Goal: Task Accomplishment & Management: Manage account settings

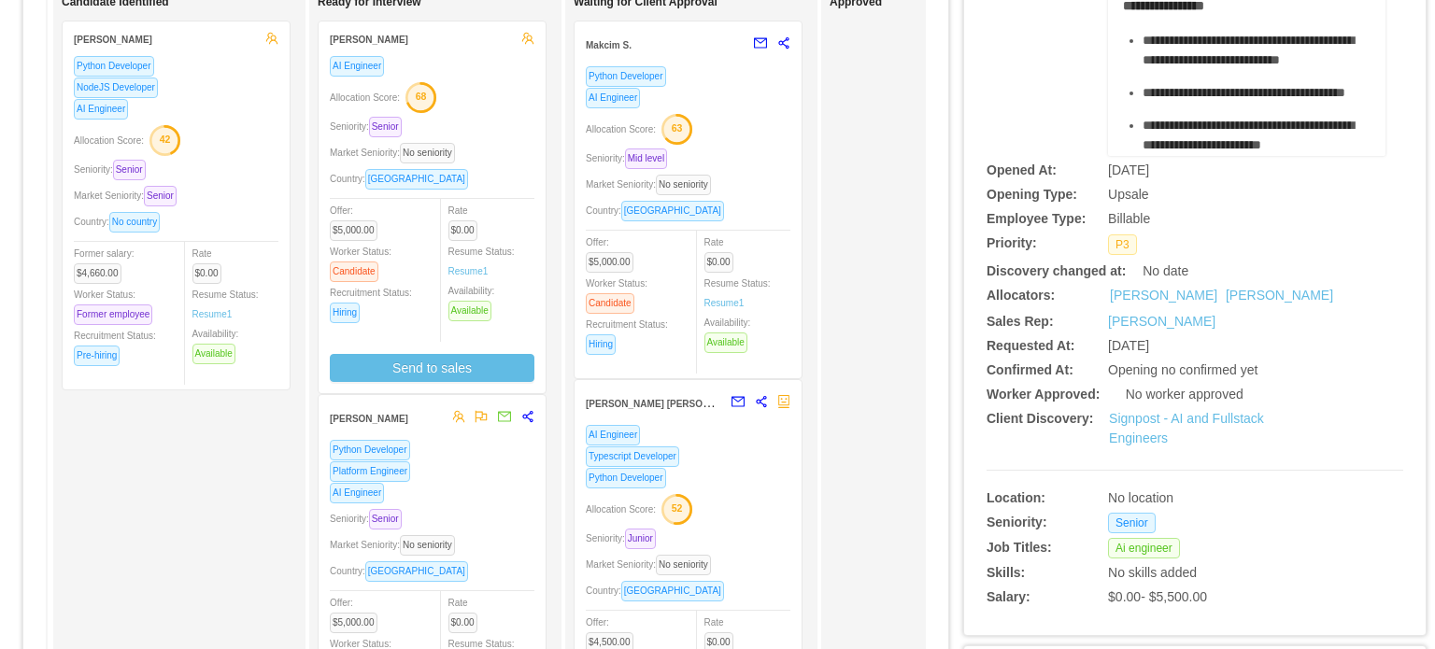
scroll to position [243, 0]
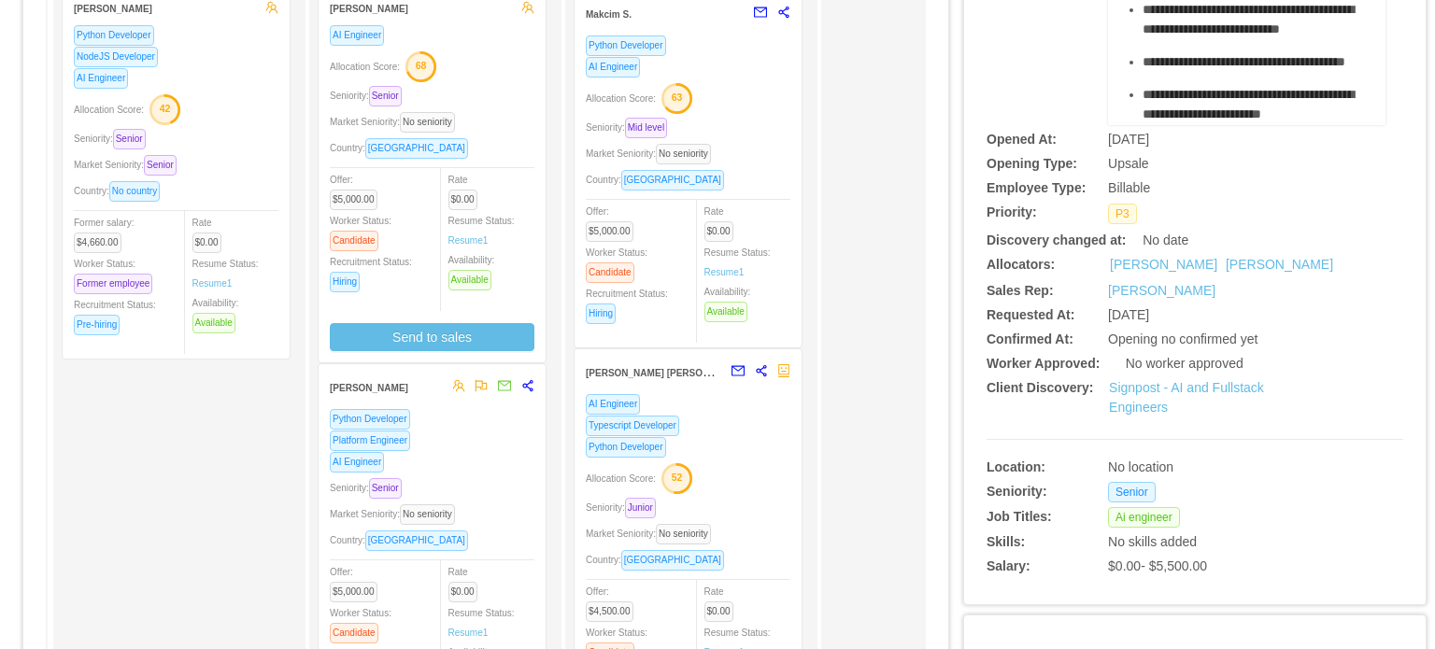
click at [490, 453] on div "AI Engineer" at bounding box center [432, 461] width 205 height 21
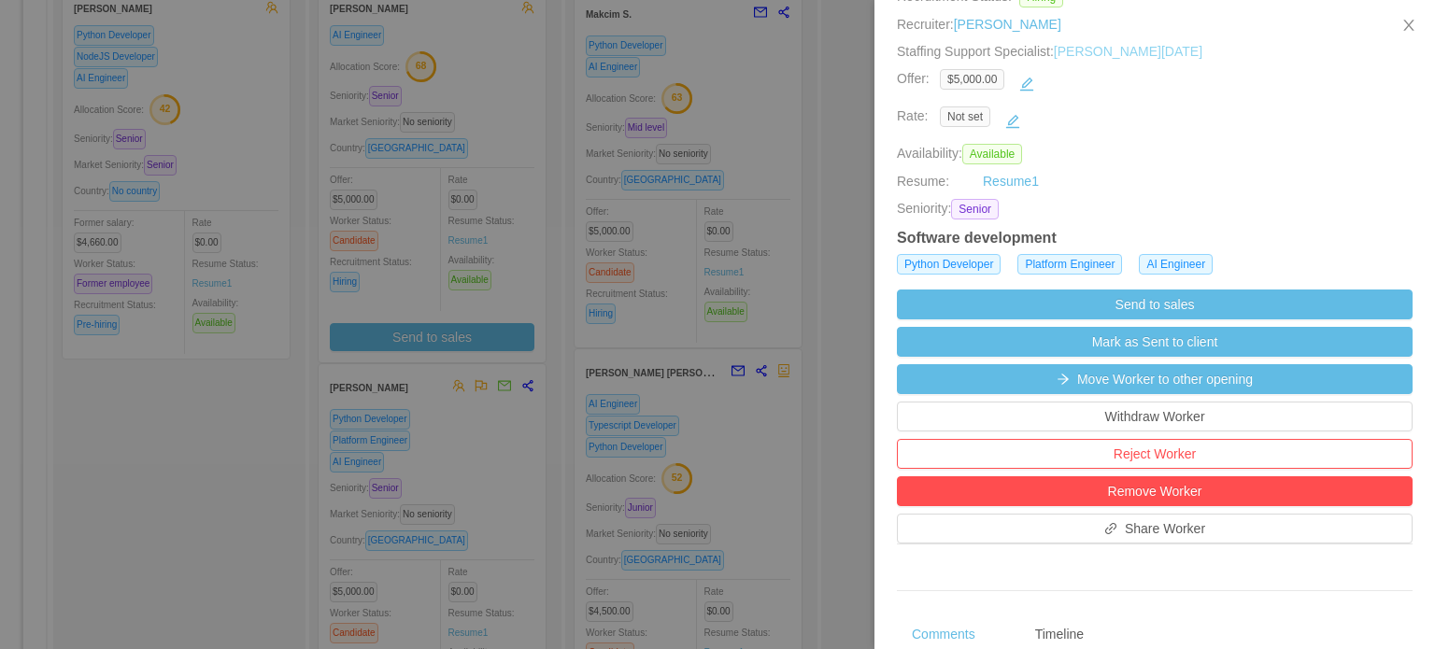
scroll to position [305, 0]
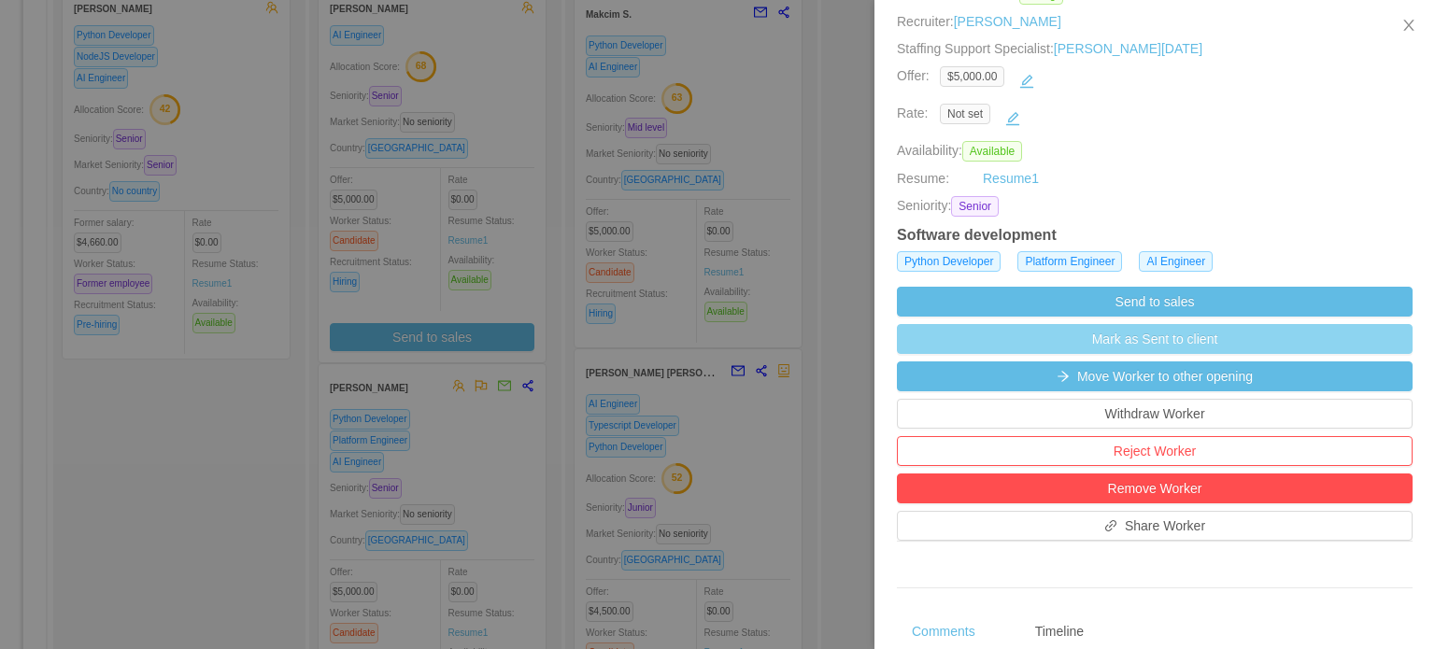
click at [1105, 347] on button "Mark as Sent to client" at bounding box center [1155, 339] width 516 height 30
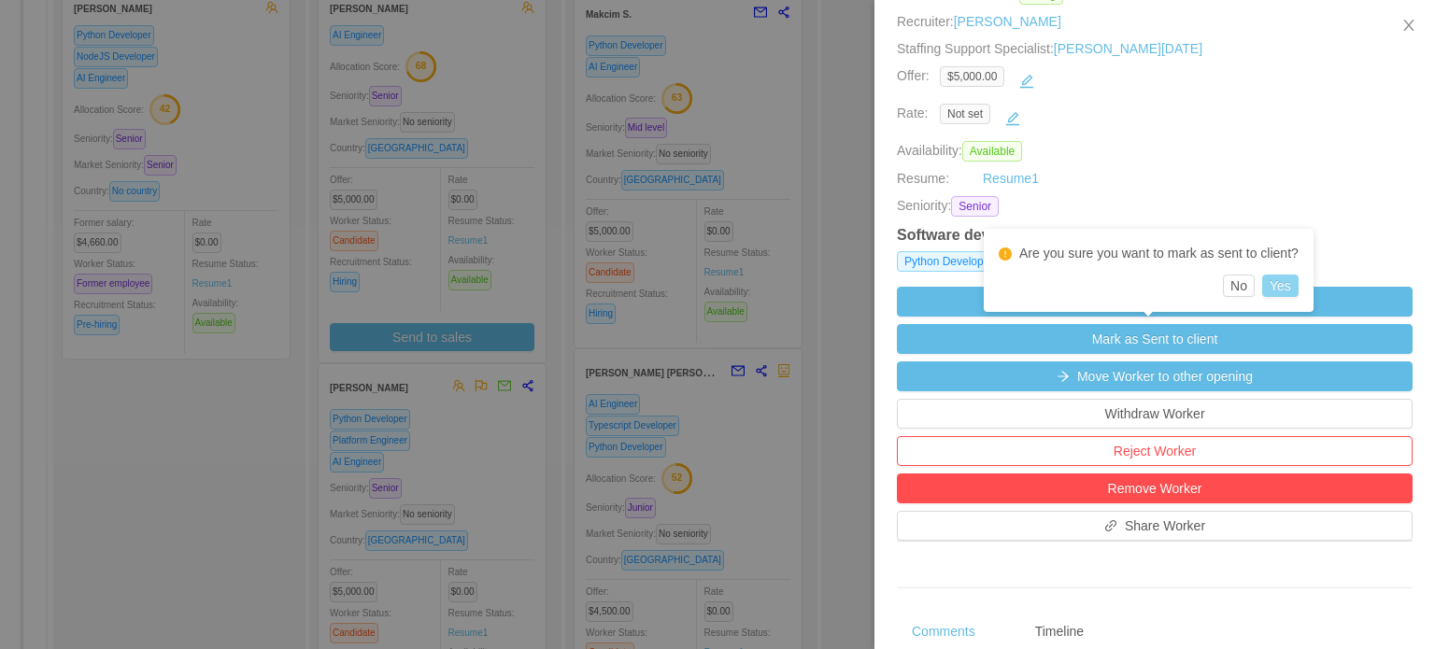
click at [1277, 283] on button "Yes" at bounding box center [1280, 286] width 36 height 22
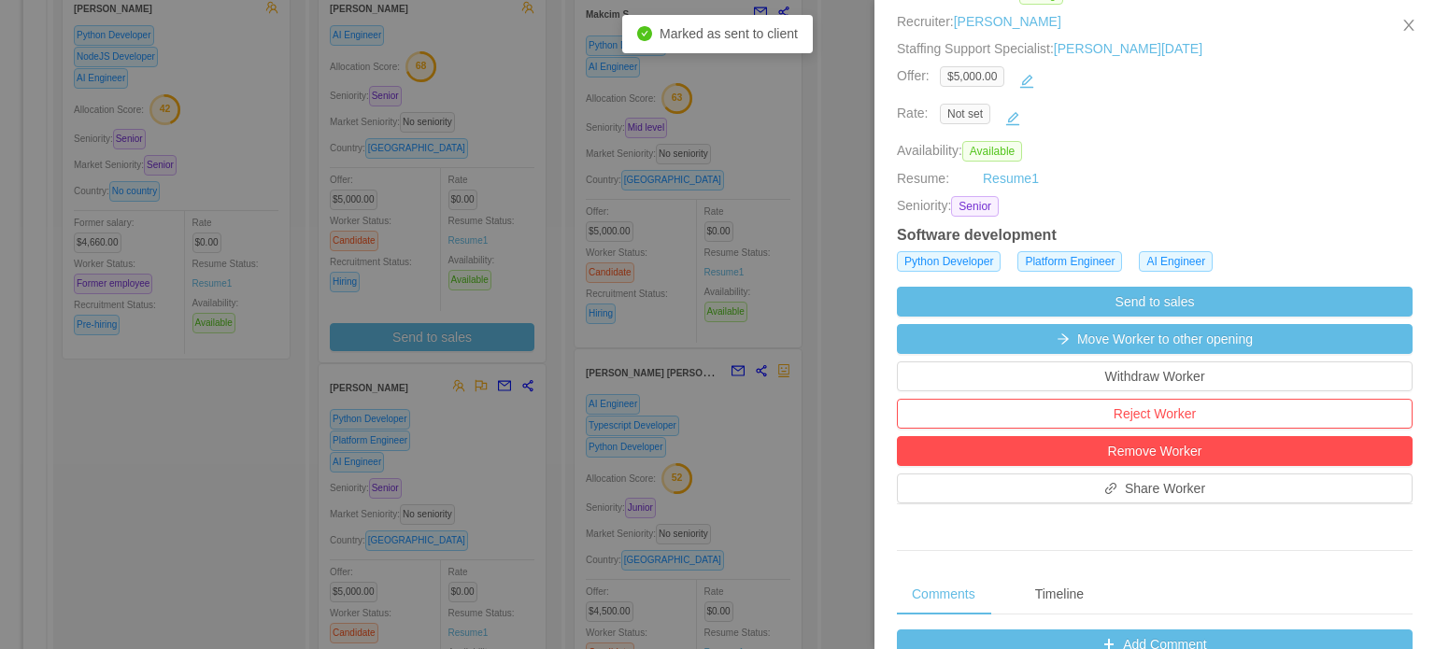
click at [460, 453] on div at bounding box center [717, 324] width 1435 height 649
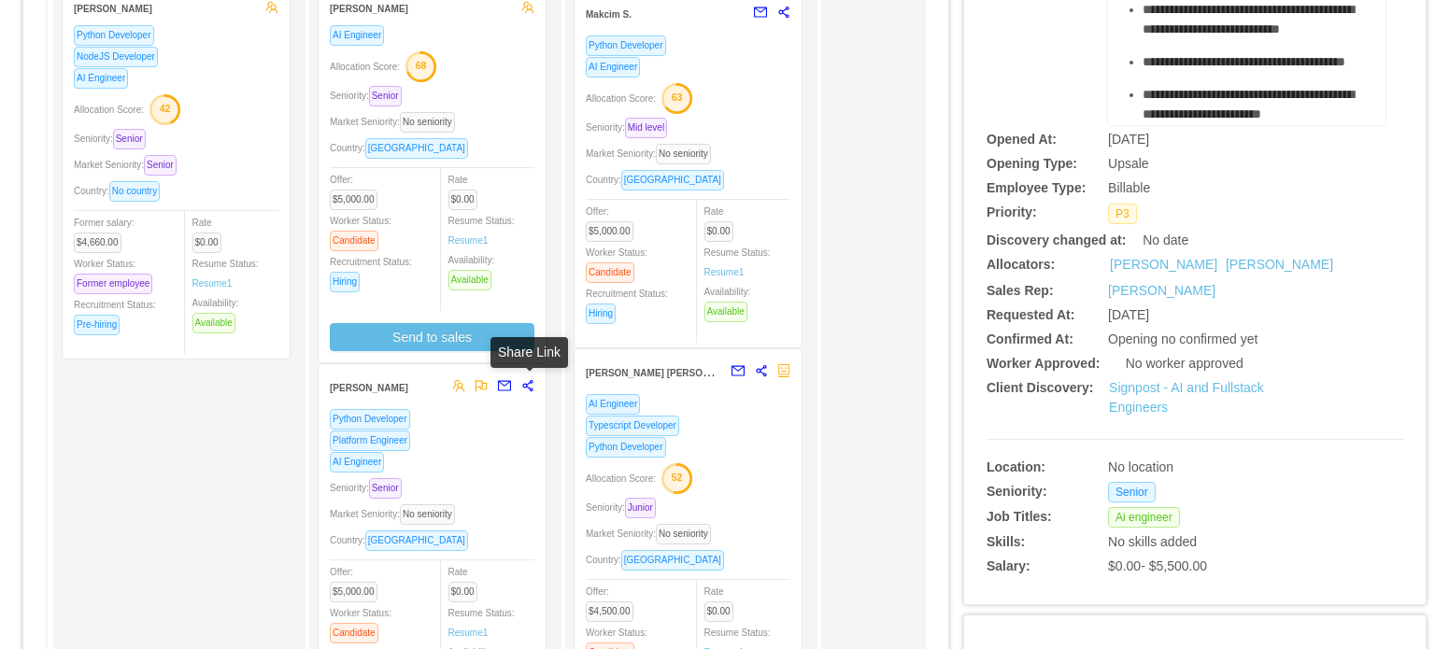
click at [533, 390] on icon "share-alt" at bounding box center [527, 385] width 13 height 13
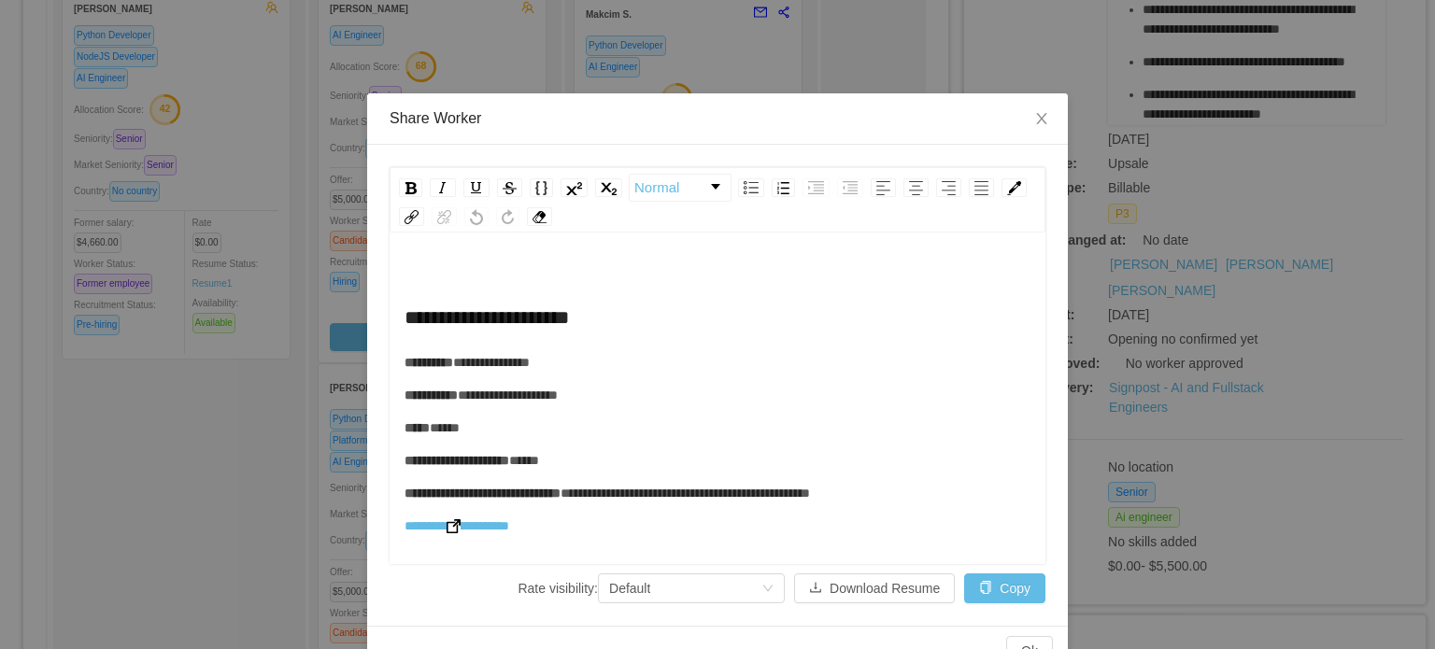
click at [451, 524] on img "rdw-editor" at bounding box center [454, 526] width 14 height 14
click at [1034, 124] on icon "icon: close" at bounding box center [1041, 118] width 15 height 15
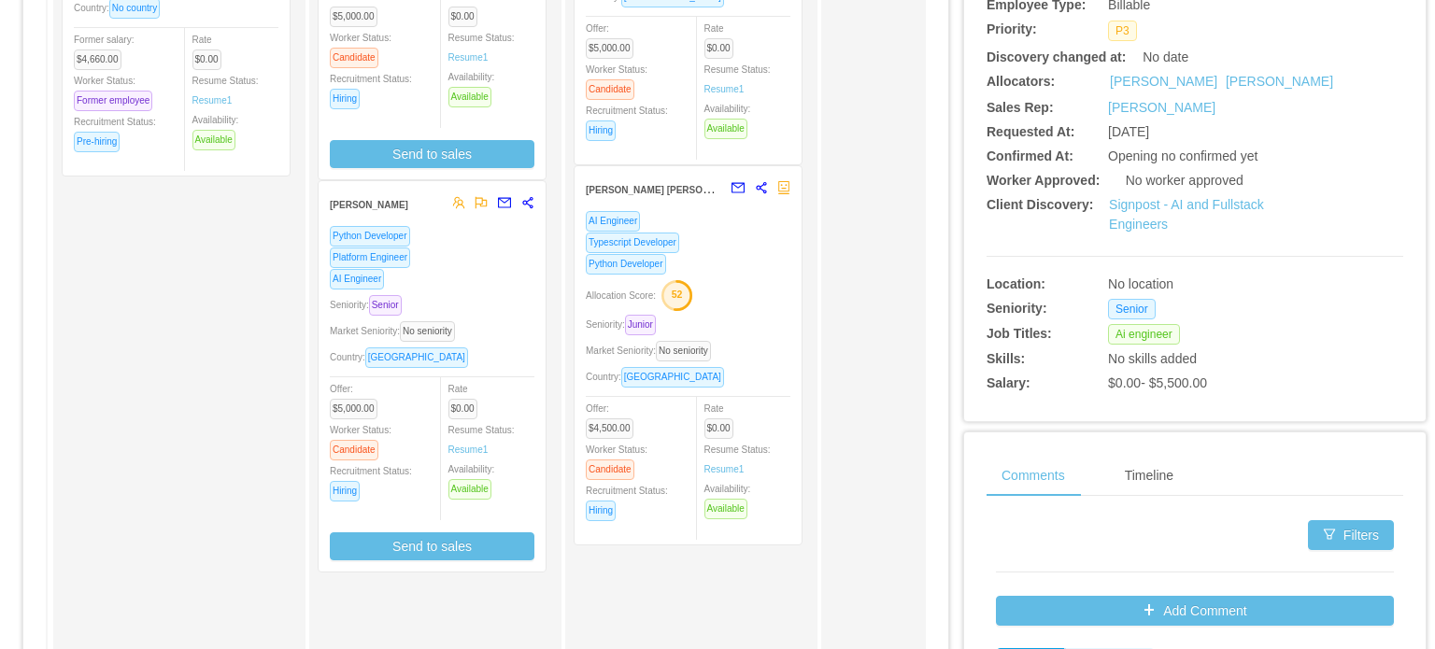
scroll to position [430, 0]
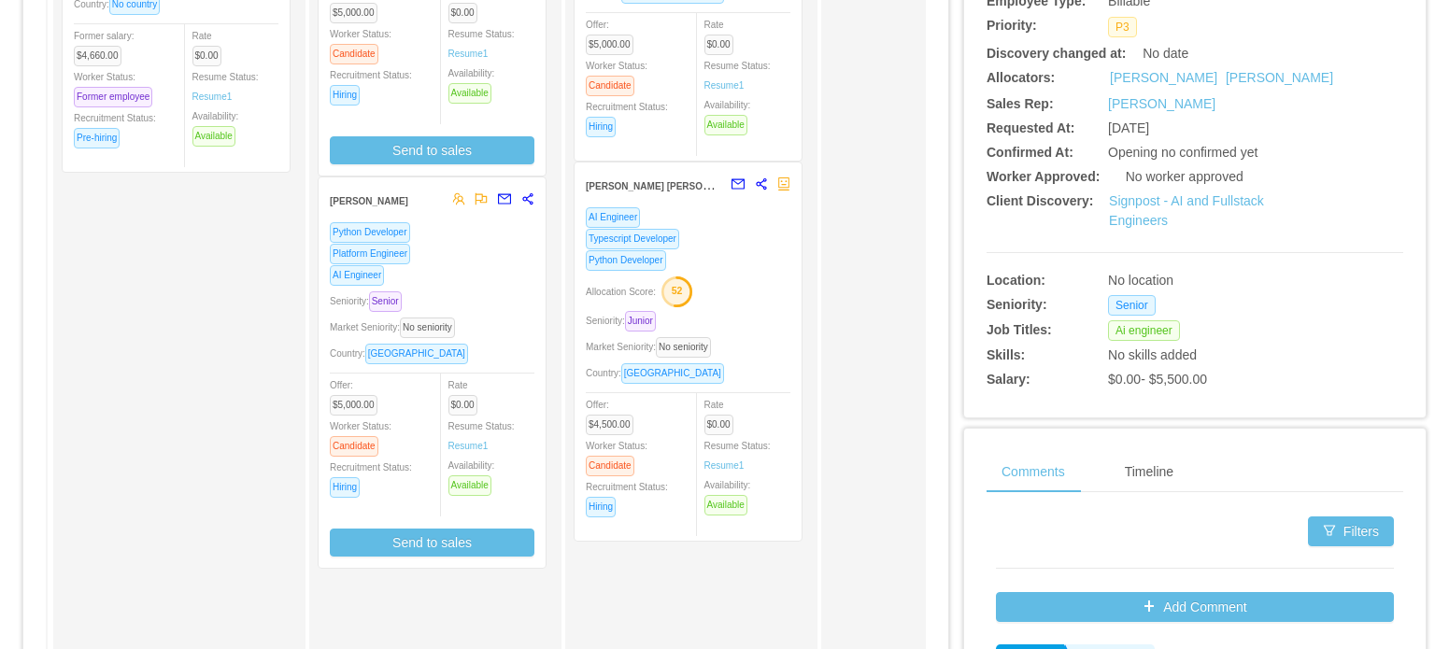
click at [493, 329] on div "Market Seniority: No seniority" at bounding box center [432, 327] width 205 height 21
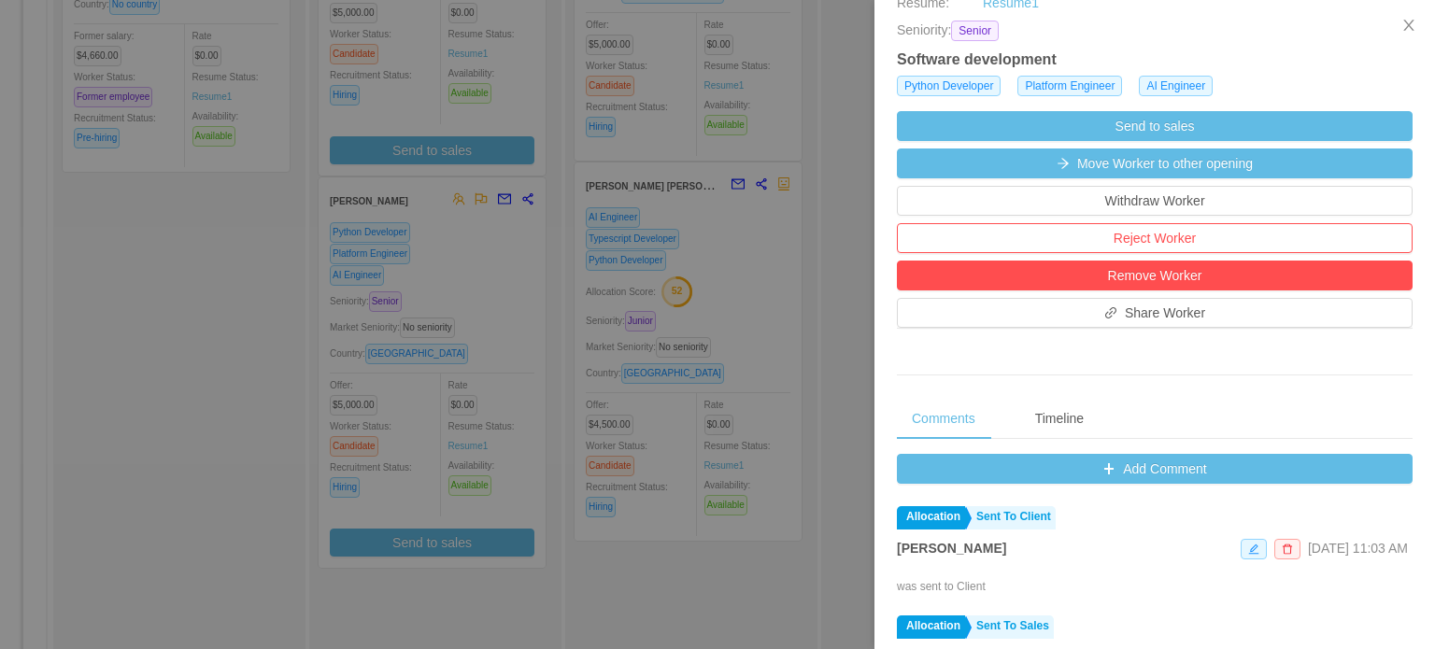
scroll to position [486, 0]
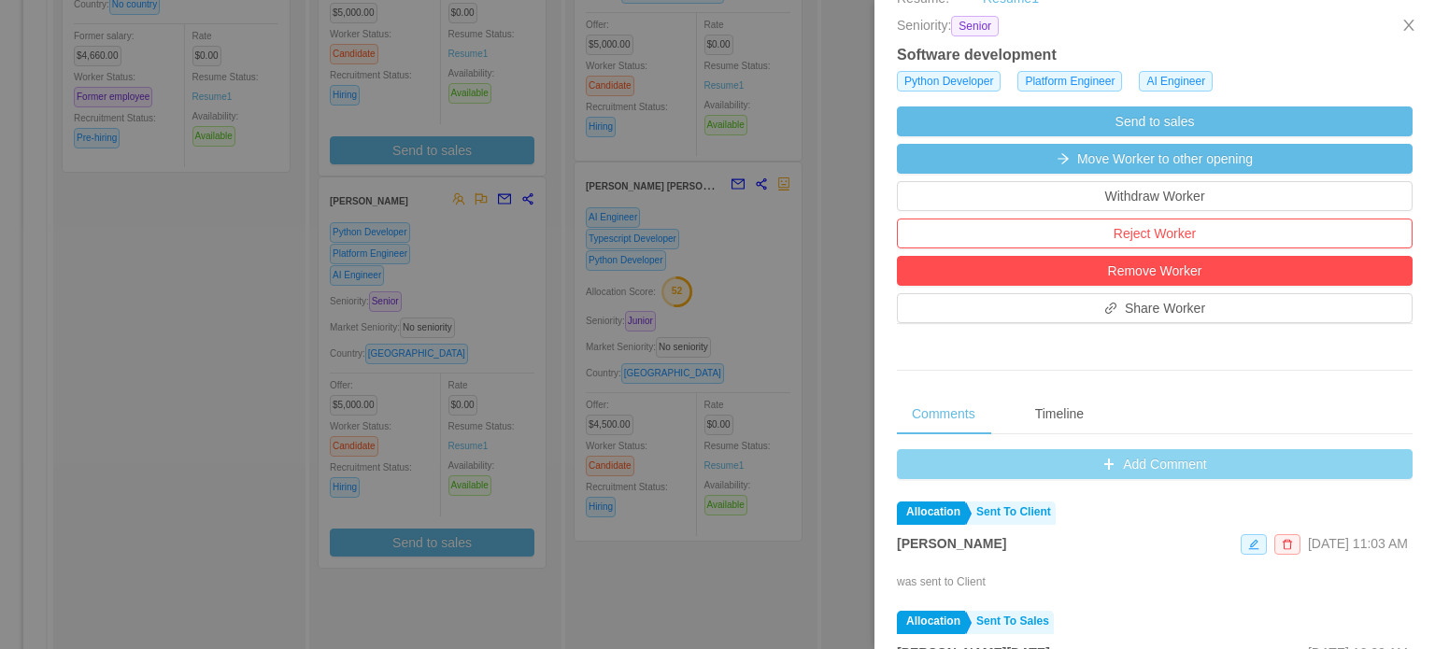
click at [1070, 465] on button "Add Comment" at bounding box center [1155, 464] width 516 height 30
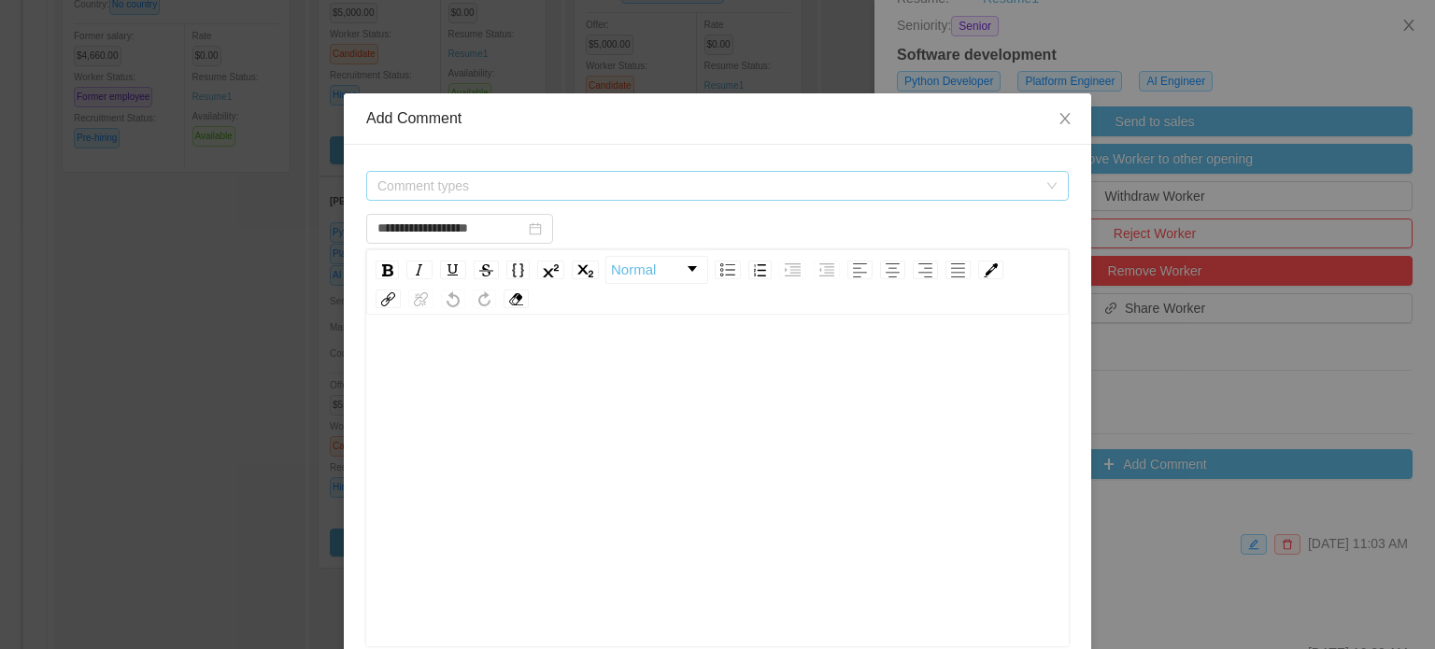
click at [958, 192] on span "Comment types" at bounding box center [707, 186] width 660 height 19
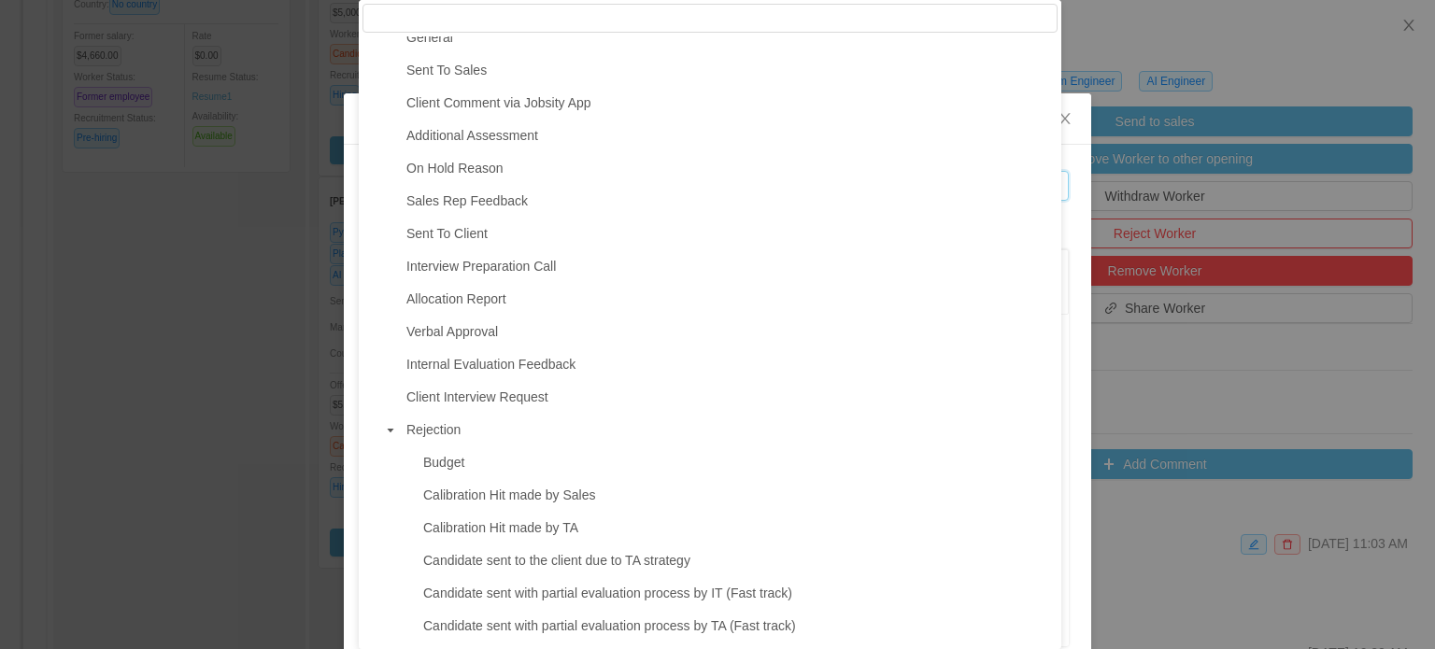
scroll to position [213, 0]
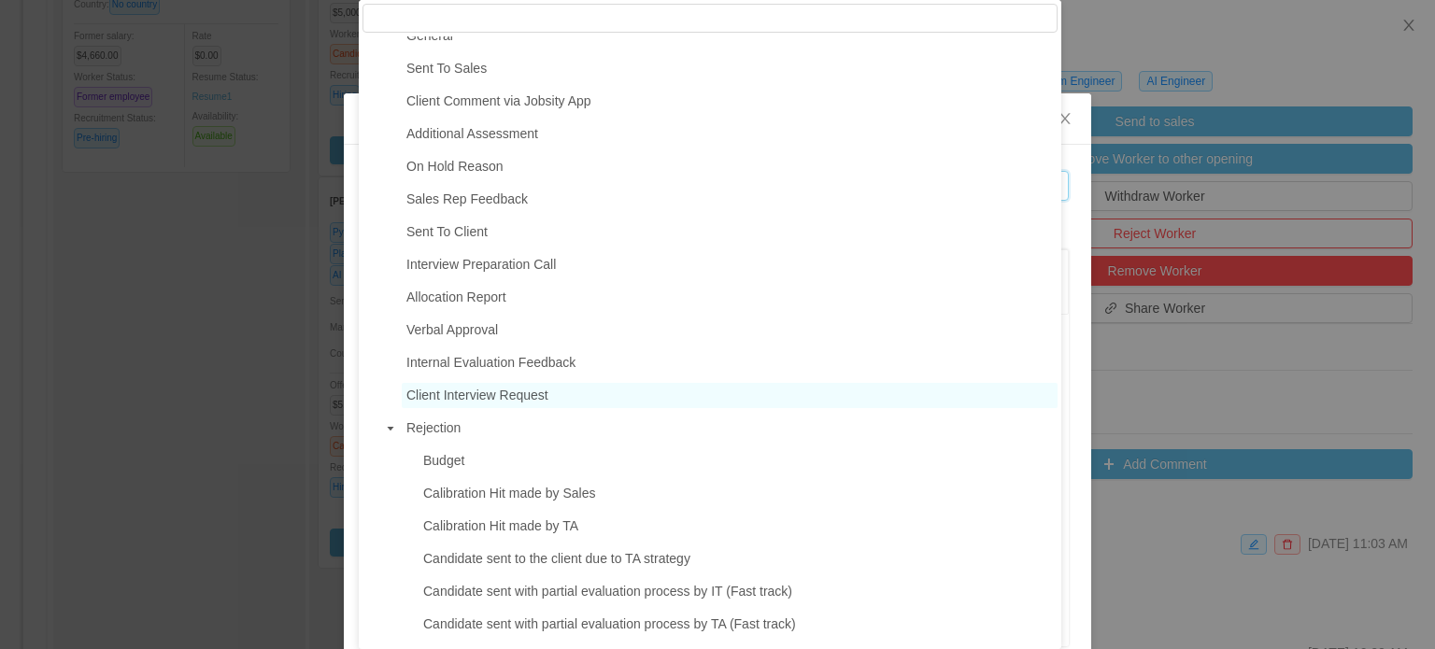
click at [523, 403] on span "Client Interview Request" at bounding box center [477, 395] width 142 height 15
type input "**********"
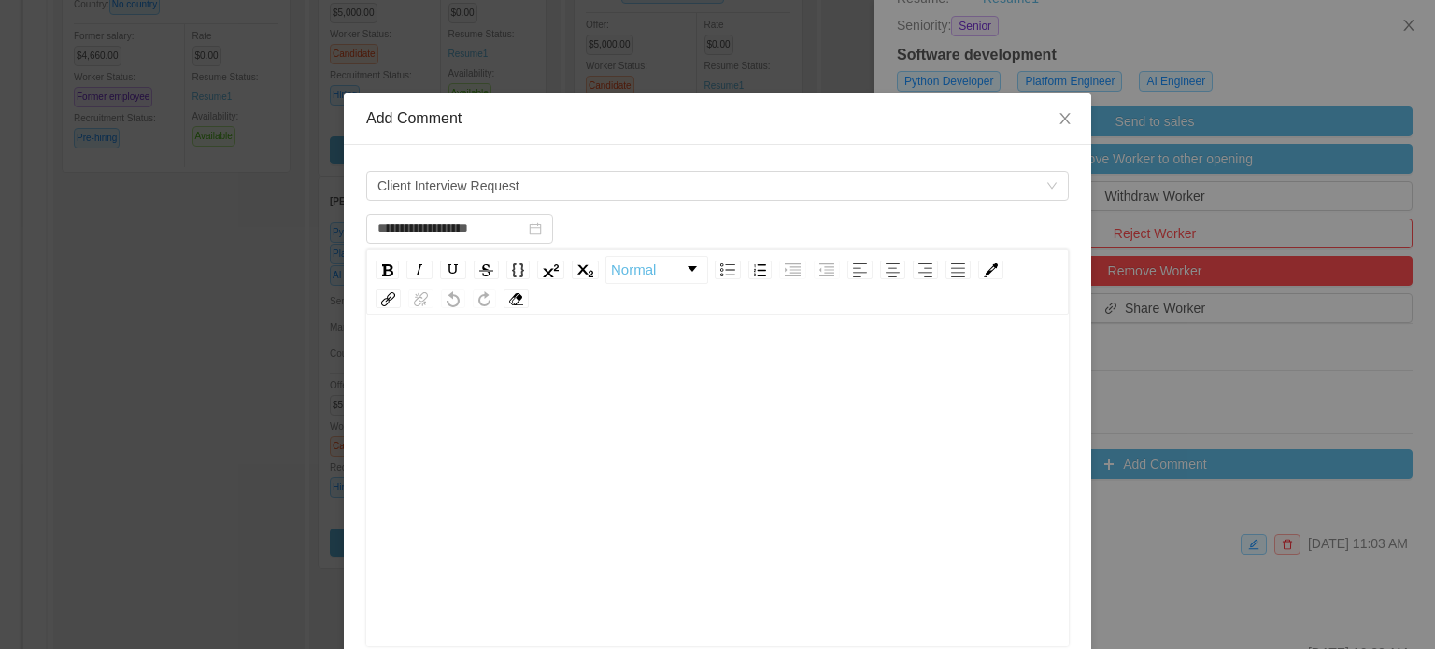
click at [508, 392] on div "rdw-editor" at bounding box center [718, 510] width 674 height 327
click at [517, 365] on span "**********" at bounding box center [487, 365] width 212 height 13
click at [703, 380] on div "**********" at bounding box center [718, 365] width 674 height 37
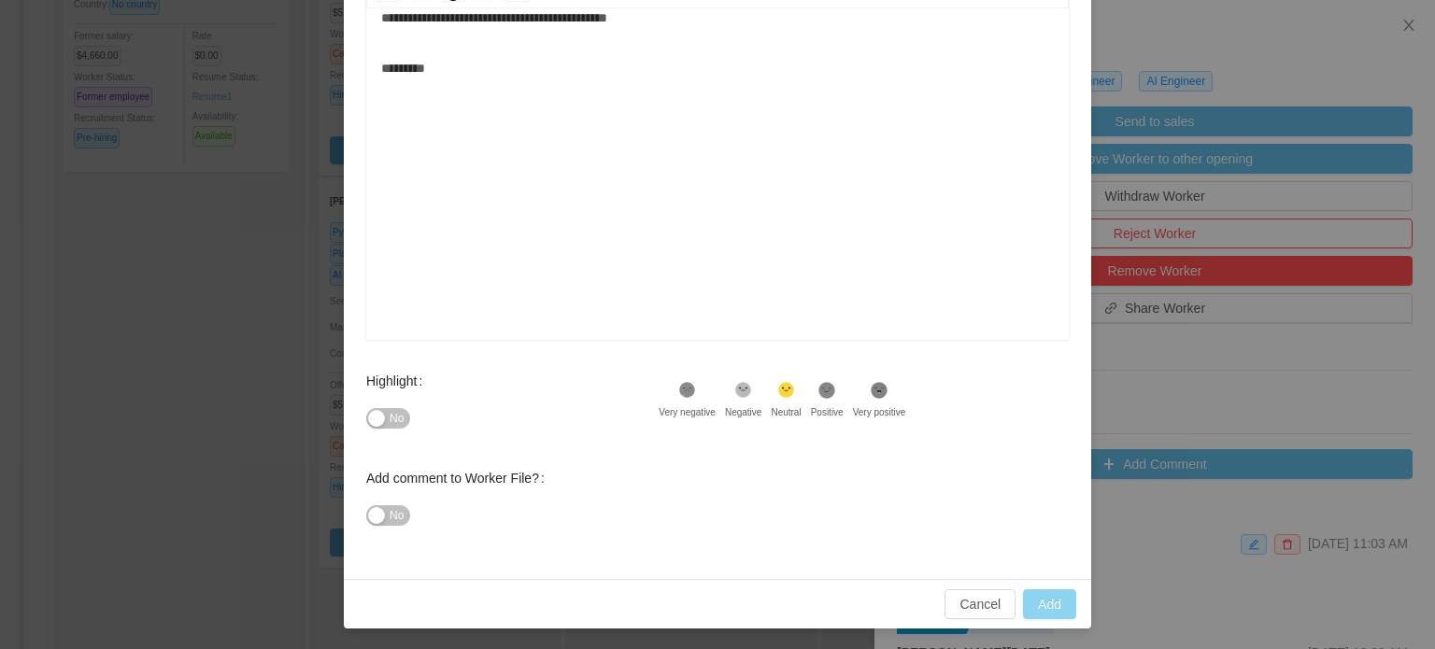
type input "**********"
click at [1034, 601] on button "Add" at bounding box center [1049, 604] width 53 height 30
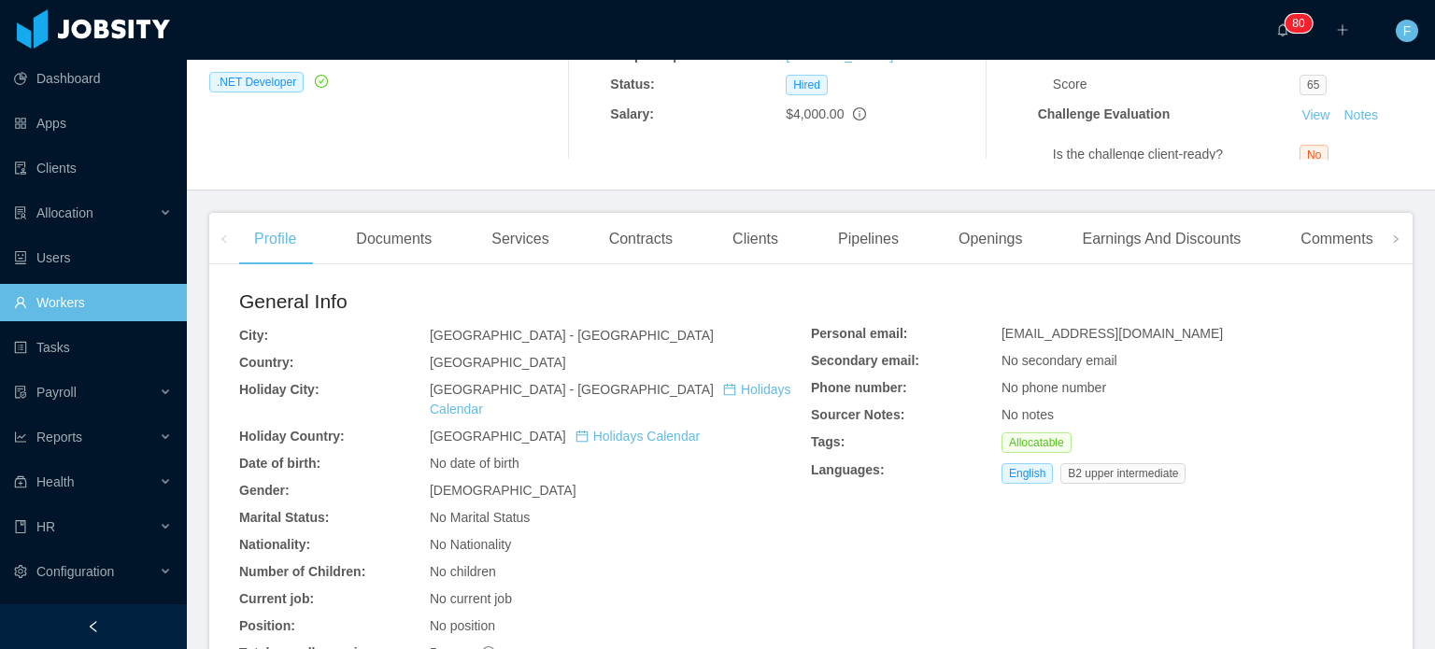
scroll to position [283, 0]
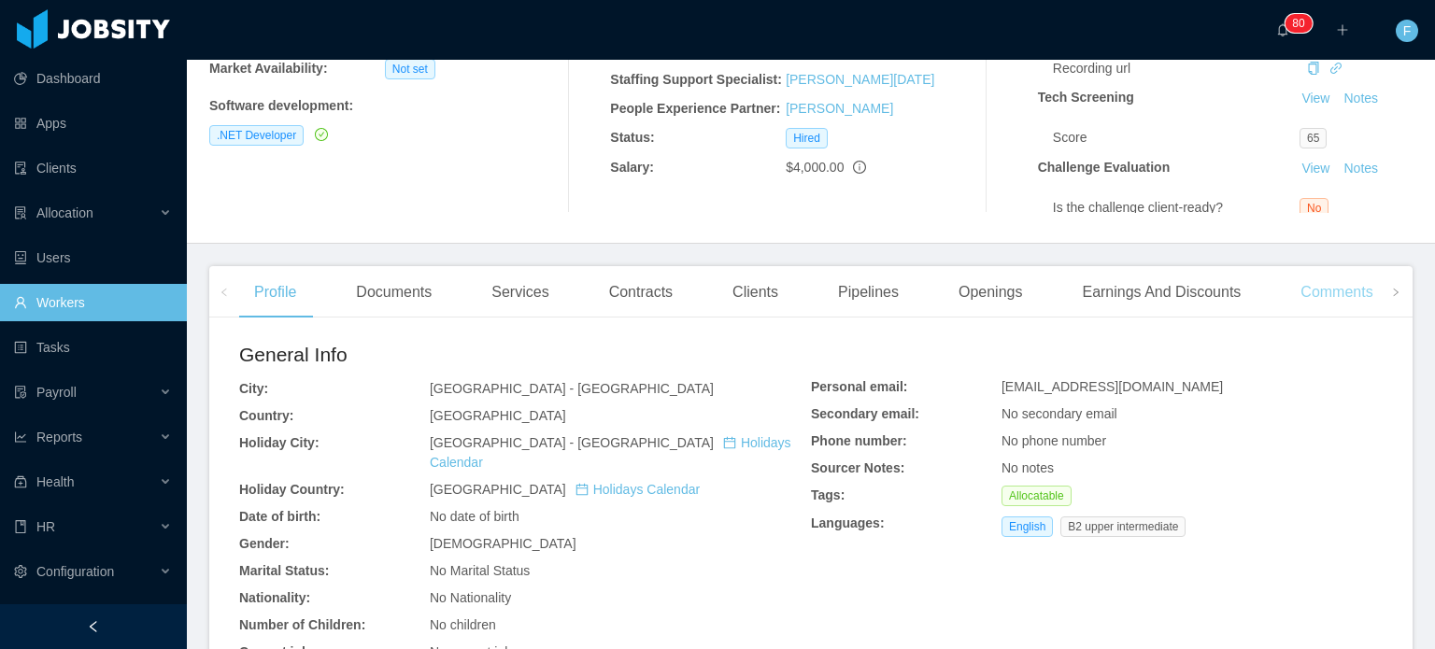
click at [1315, 298] on div "Comments" at bounding box center [1336, 292] width 102 height 52
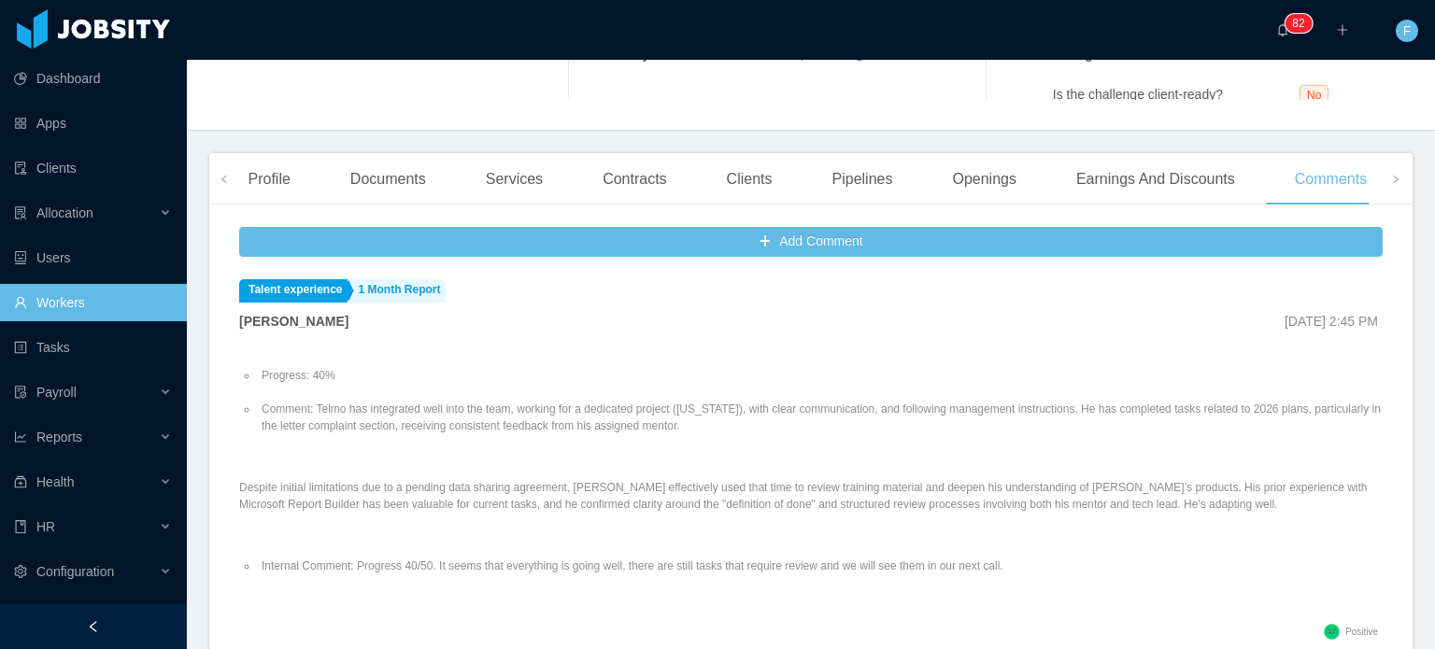
scroll to position [563, 0]
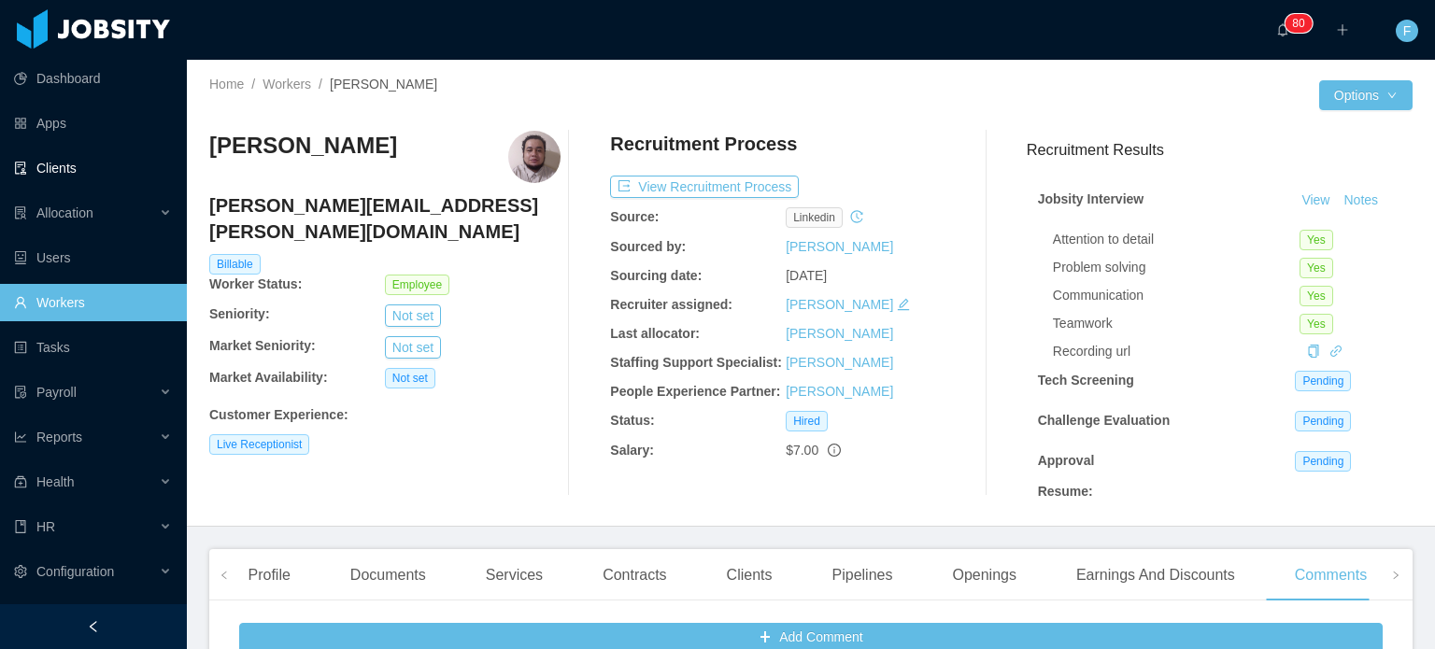
click at [71, 164] on link "Clients" at bounding box center [93, 167] width 158 height 37
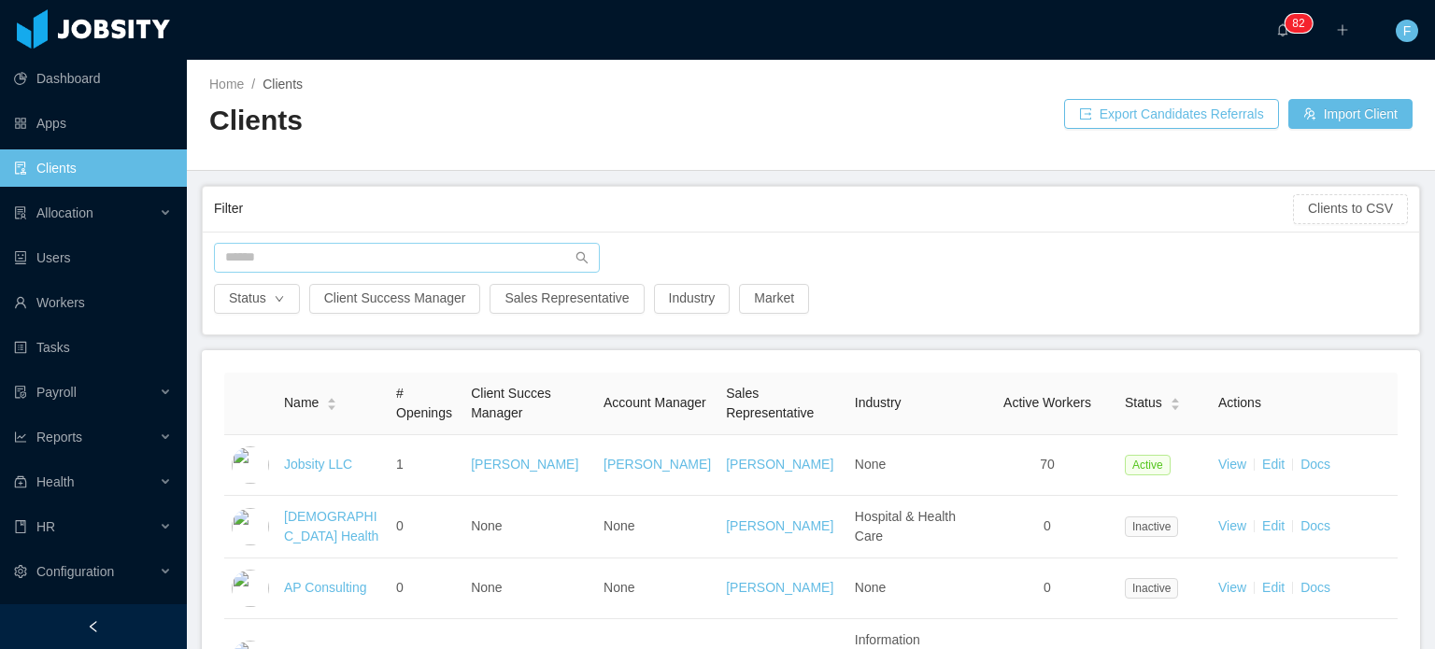
click at [355, 238] on div "Status Client Success Manager Sales Representative Industry Market" at bounding box center [811, 283] width 1216 height 103
click at [357, 249] on input "text" at bounding box center [407, 258] width 386 height 30
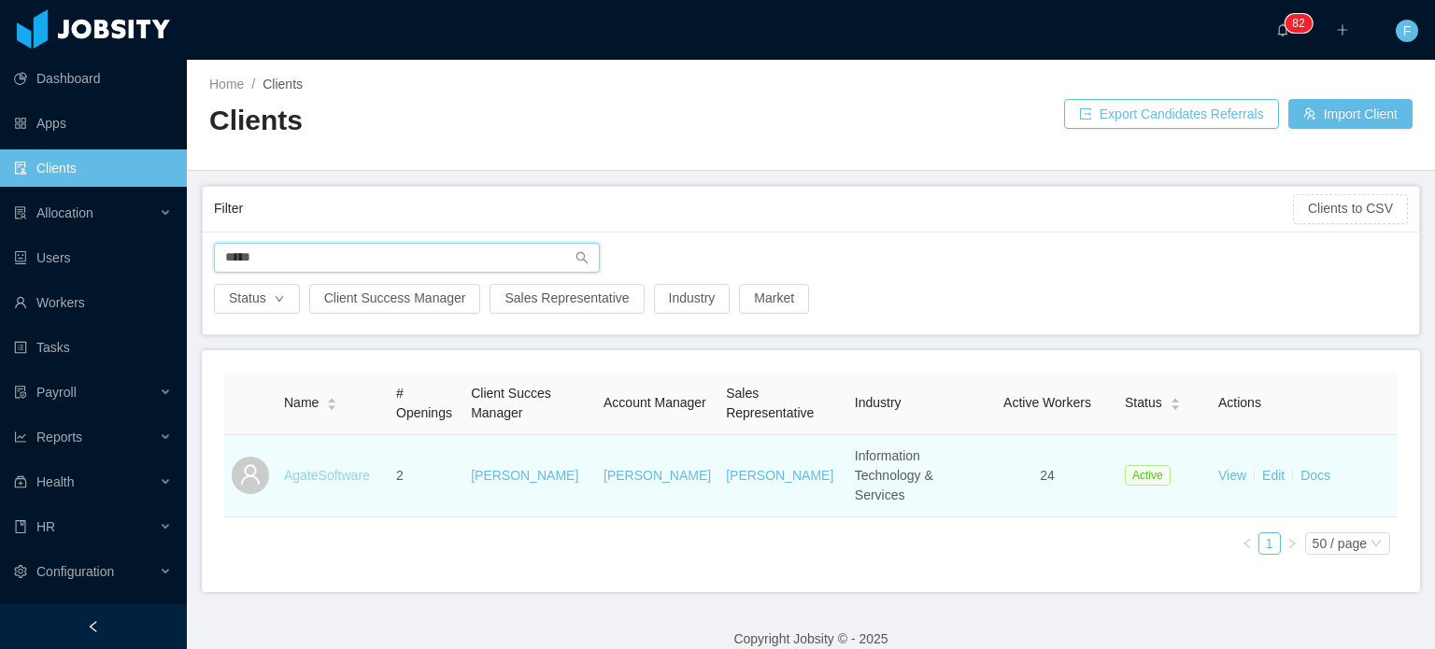
type input "*****"
click at [307, 471] on link "AgateSoftware" at bounding box center [327, 475] width 86 height 15
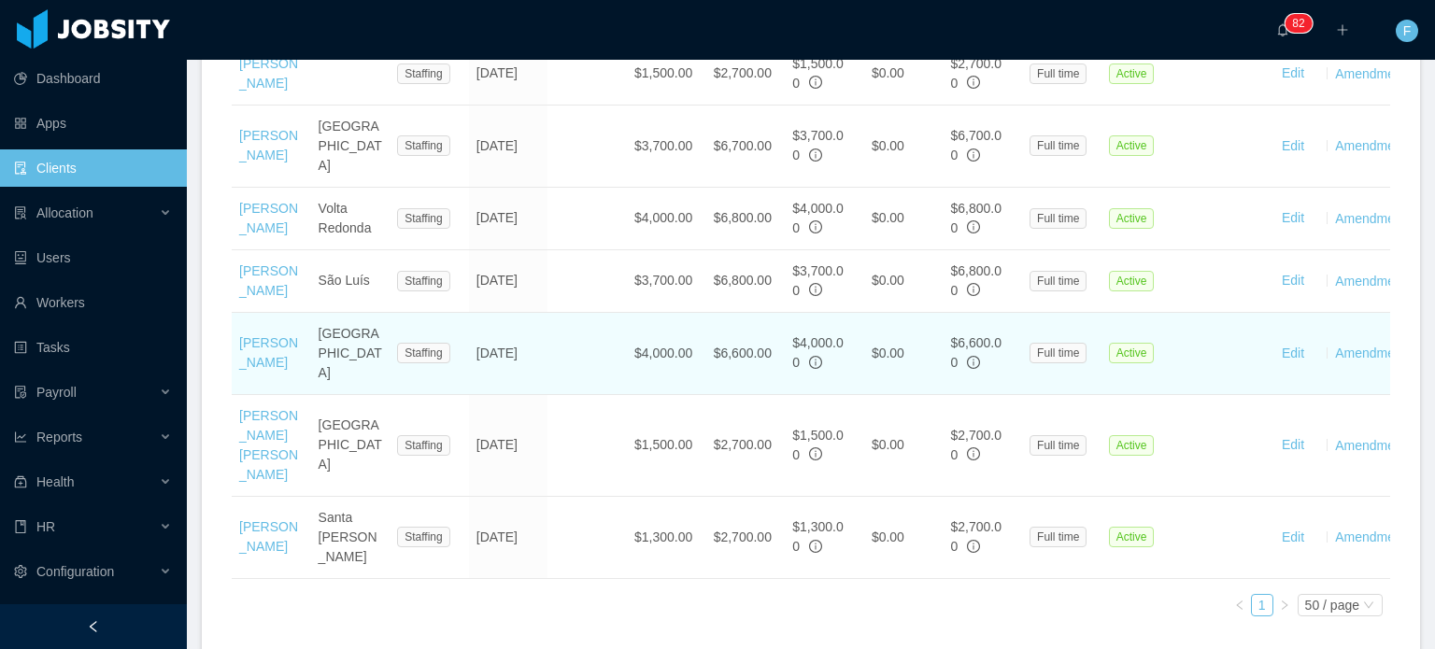
scroll to position [1969, 0]
